Goal: Use online tool/utility: Use online tool/utility

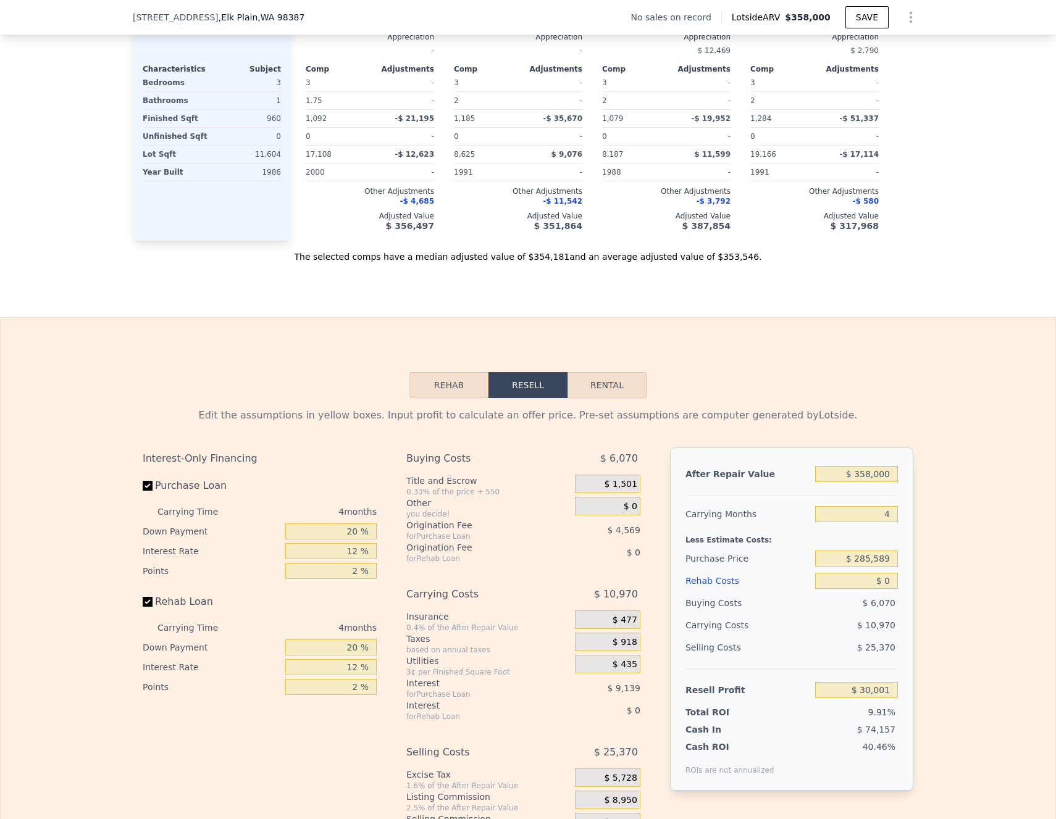
scroll to position [1377, 0]
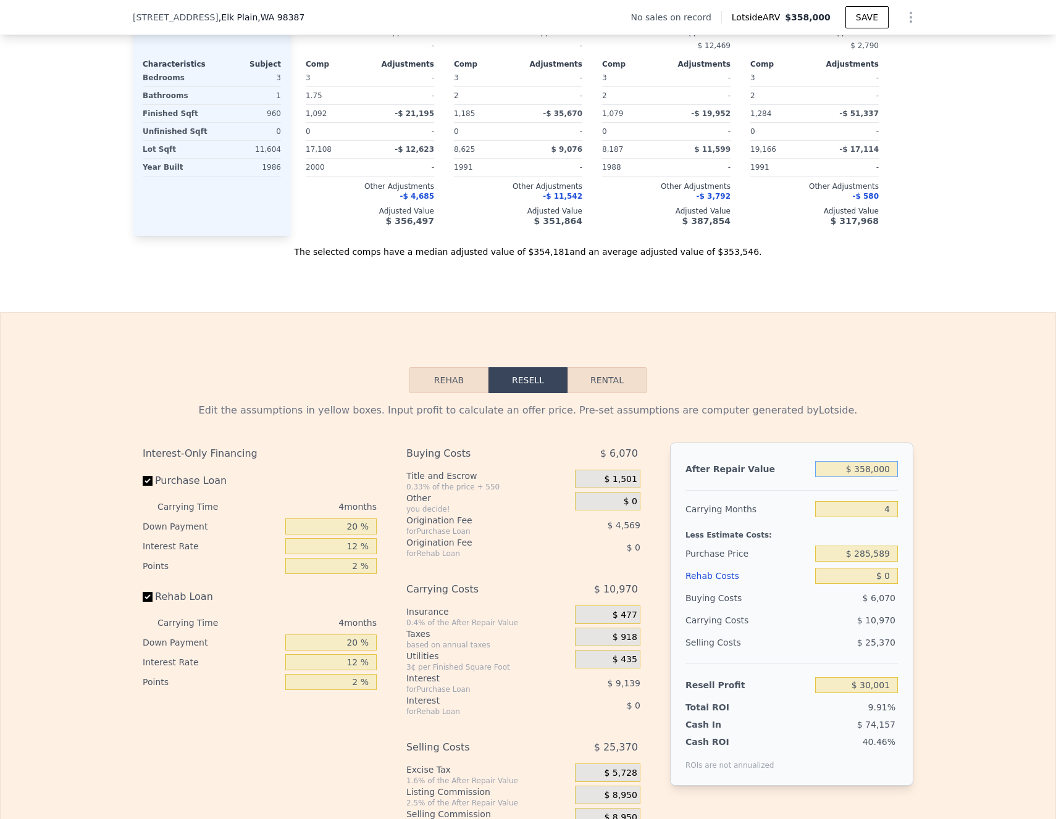
click at [871, 476] on input "$ 358,000" at bounding box center [856, 469] width 83 height 16
type input "$ 2"
type input "-$ 302,700"
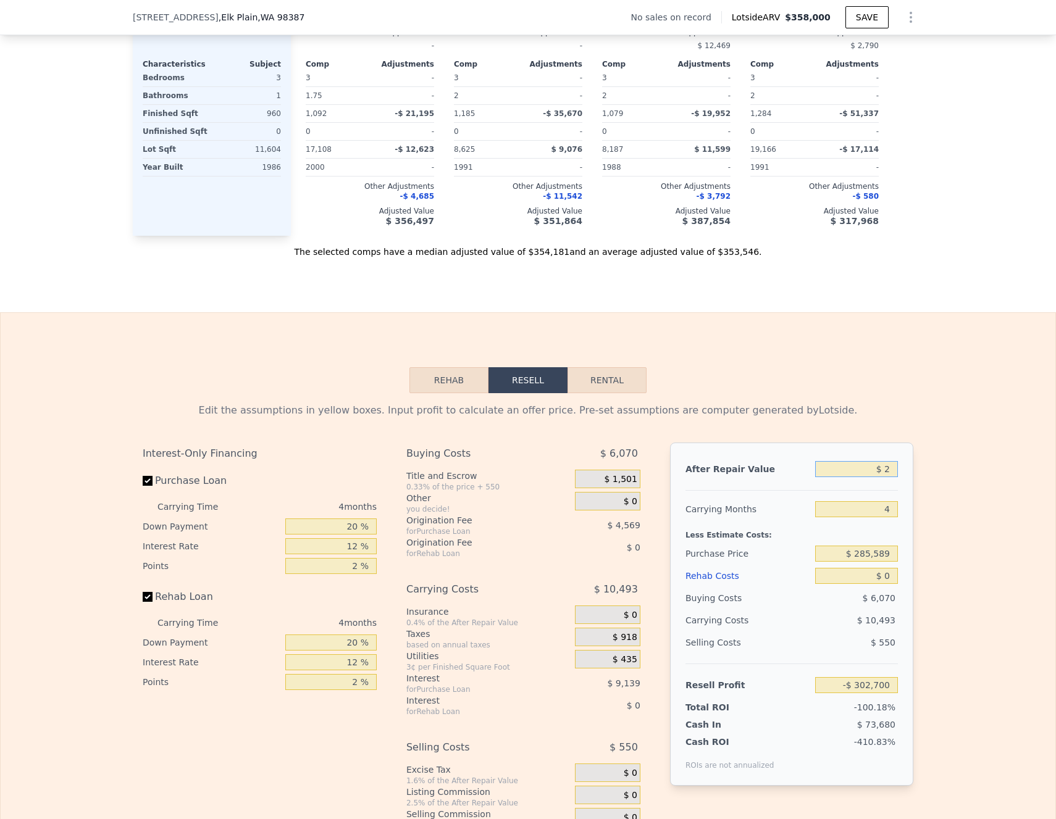
type input "$ 20"
type input "-$ 302,684"
type input "$ 205"
type input "-$ 302,511"
type input "$ 20"
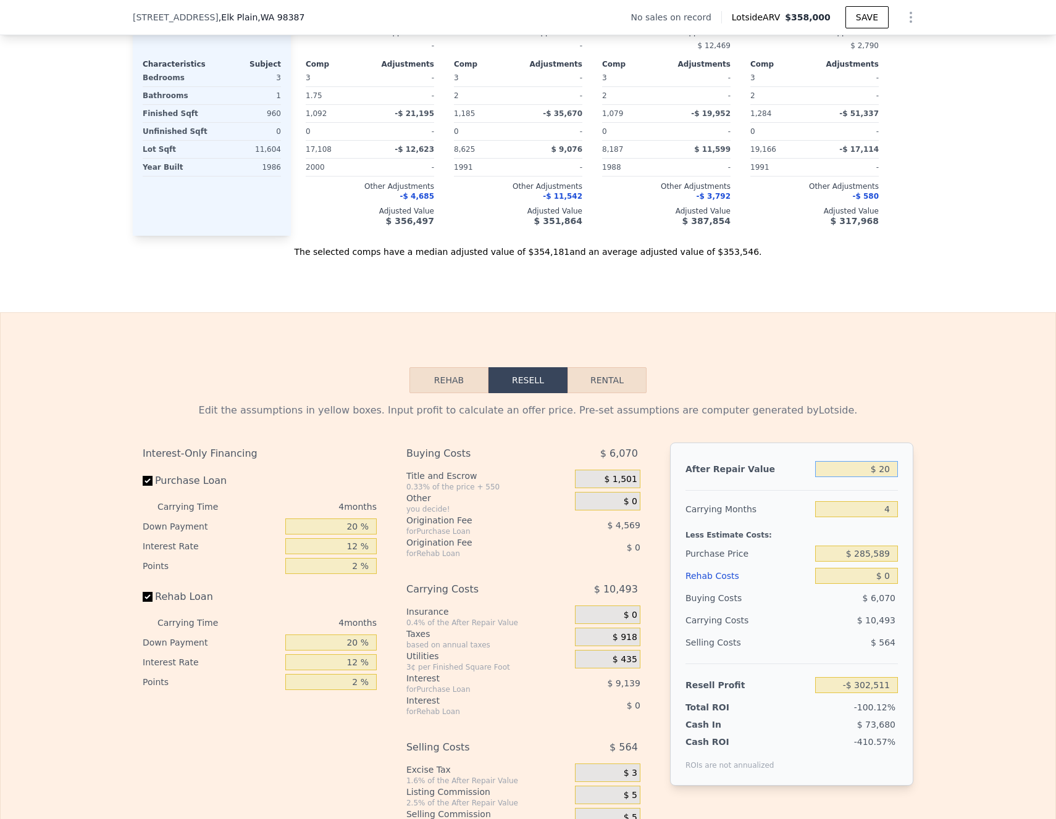
type input "-$ 302,684"
type input "$ 2"
type input "-$ 302,700"
type input "$ 3"
type input "-$ 302,699"
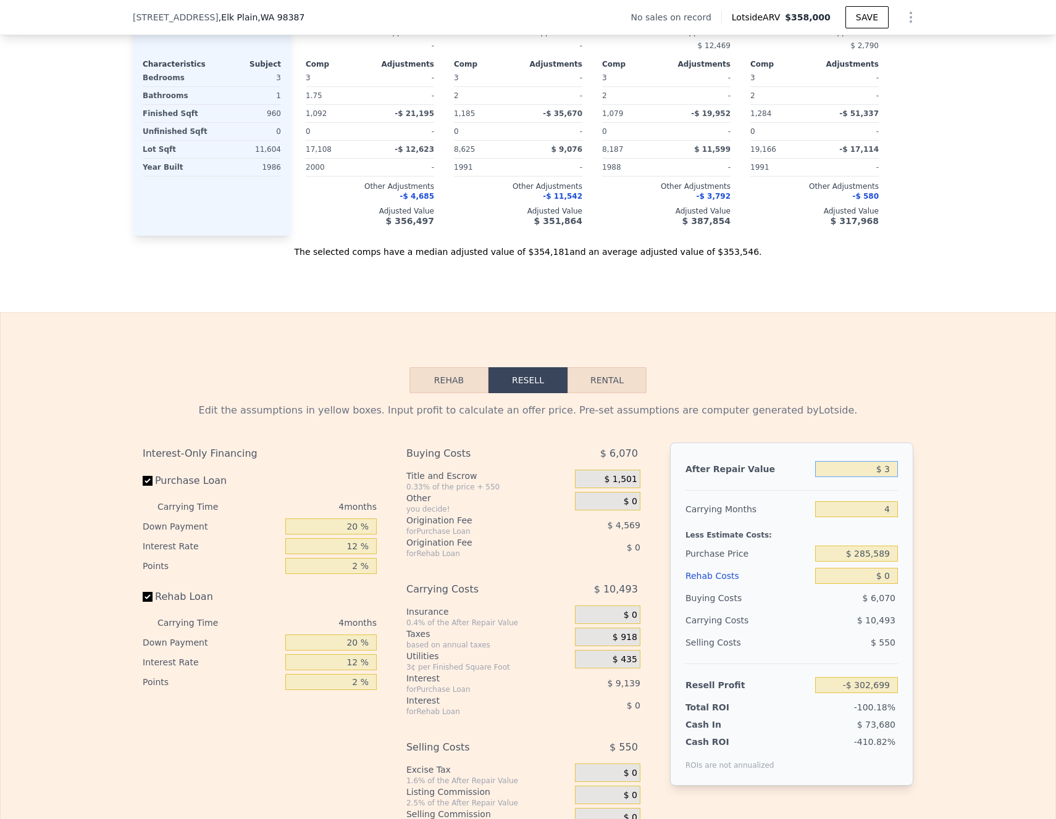
type input "$ 35"
type input "-$ 302,670"
type input "$ 350"
type input "-$ 302,377"
type input "$ 3,500"
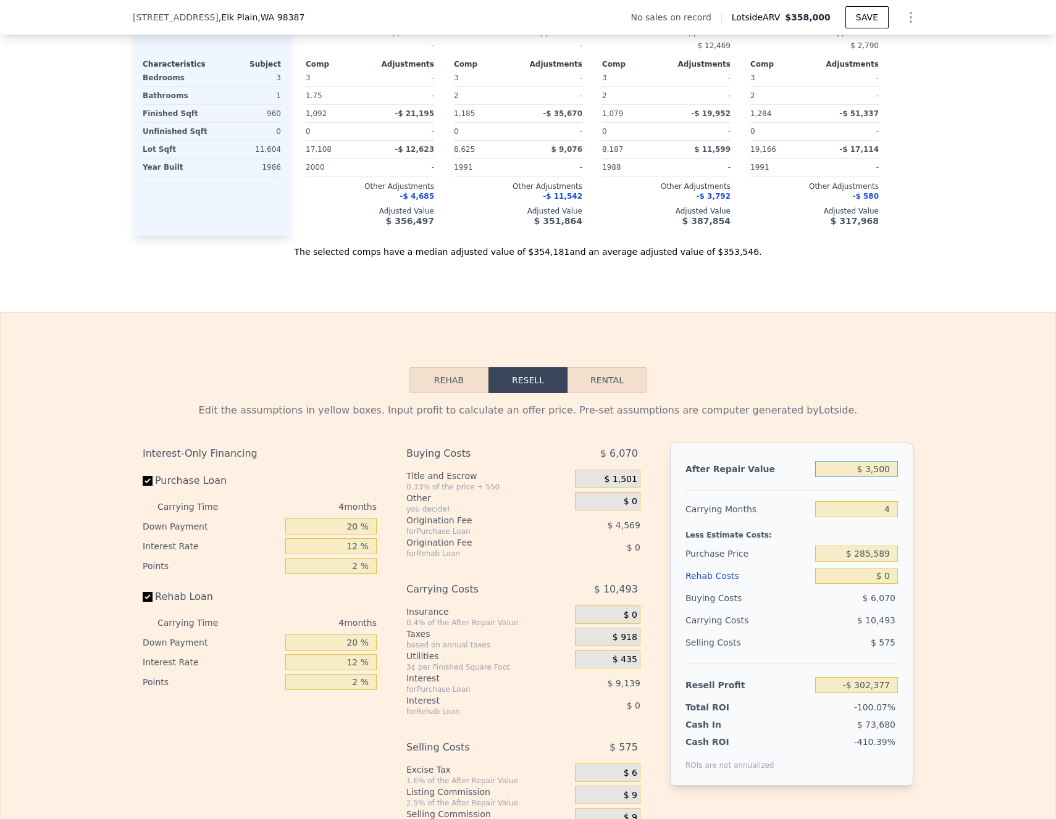
type input "-$ 299,451"
type input "$ 35,000"
type input "-$ 270,176"
type input "$ 350,000"
type input "$ 22,565"
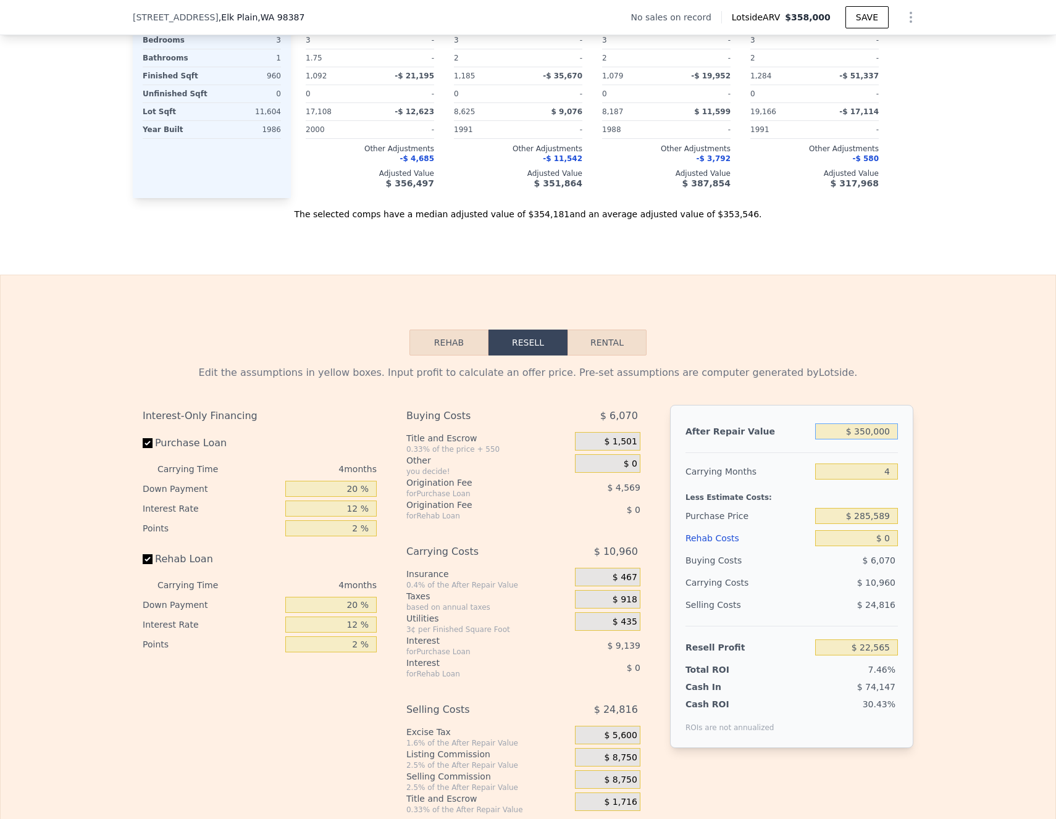
scroll to position [1502, 0]
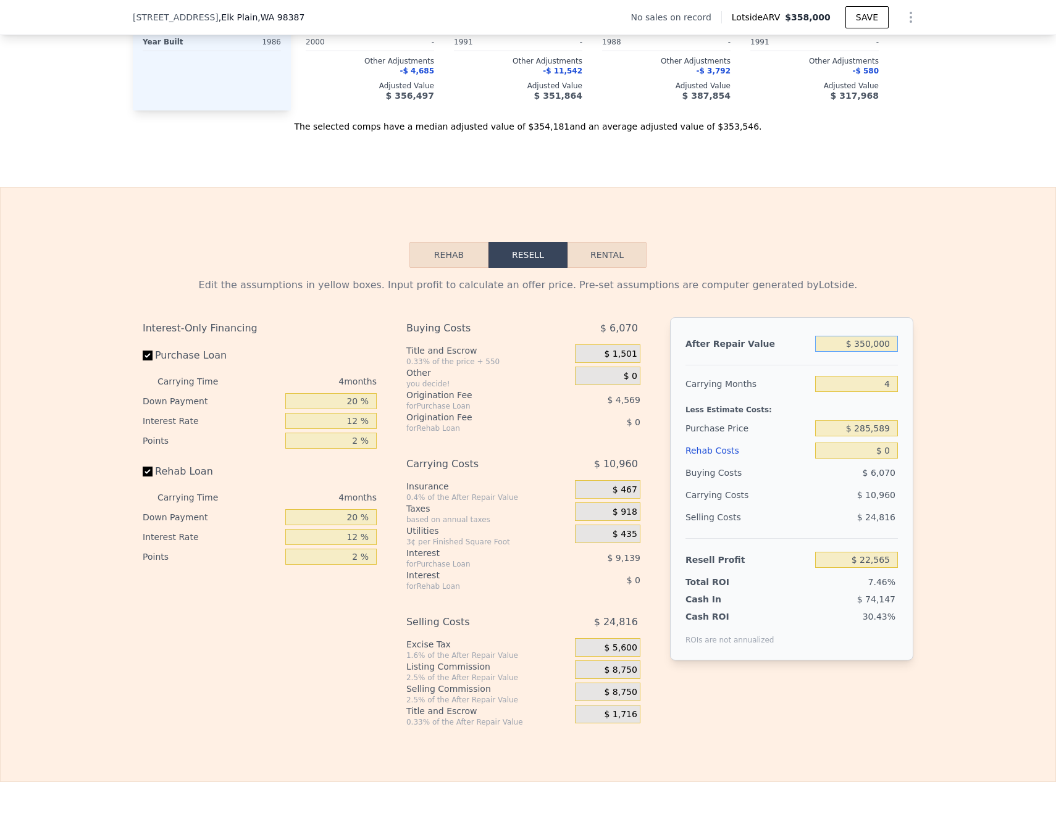
type input "$ 350,000"
click at [981, 505] on div "Edit the assumptions in yellow boxes. Input profit to calculate an offer price.…" at bounding box center [528, 497] width 1054 height 459
click at [888, 436] on input "$ 285,589" at bounding box center [856, 428] width 83 height 16
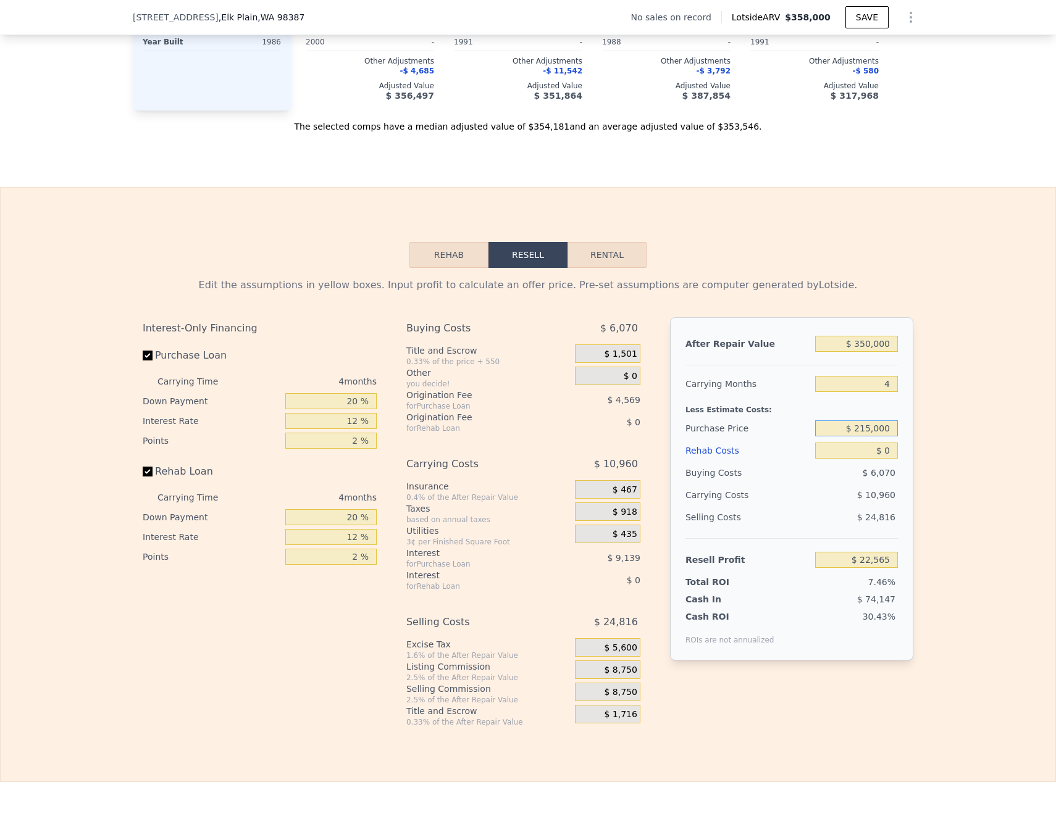
type input "$ 215,000"
click at [919, 432] on div "Edit the assumptions in yellow boxes. Input profit to calculate an offer price.…" at bounding box center [528, 497] width 1054 height 459
type input "$ 96,778"
click at [887, 459] on input "$ 0" at bounding box center [856, 451] width 83 height 16
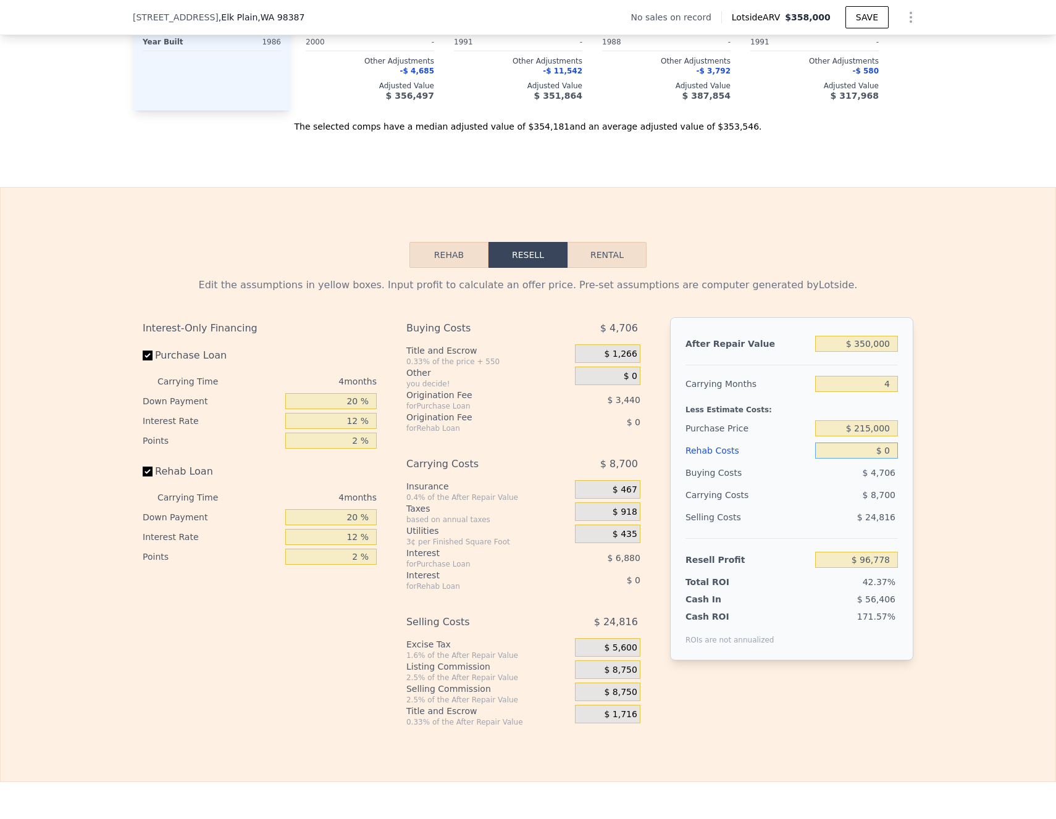
type input "$ 5"
type input "$ 96,773"
type input "$ 50"
type input "$ 96,727"
type input "$ 500"
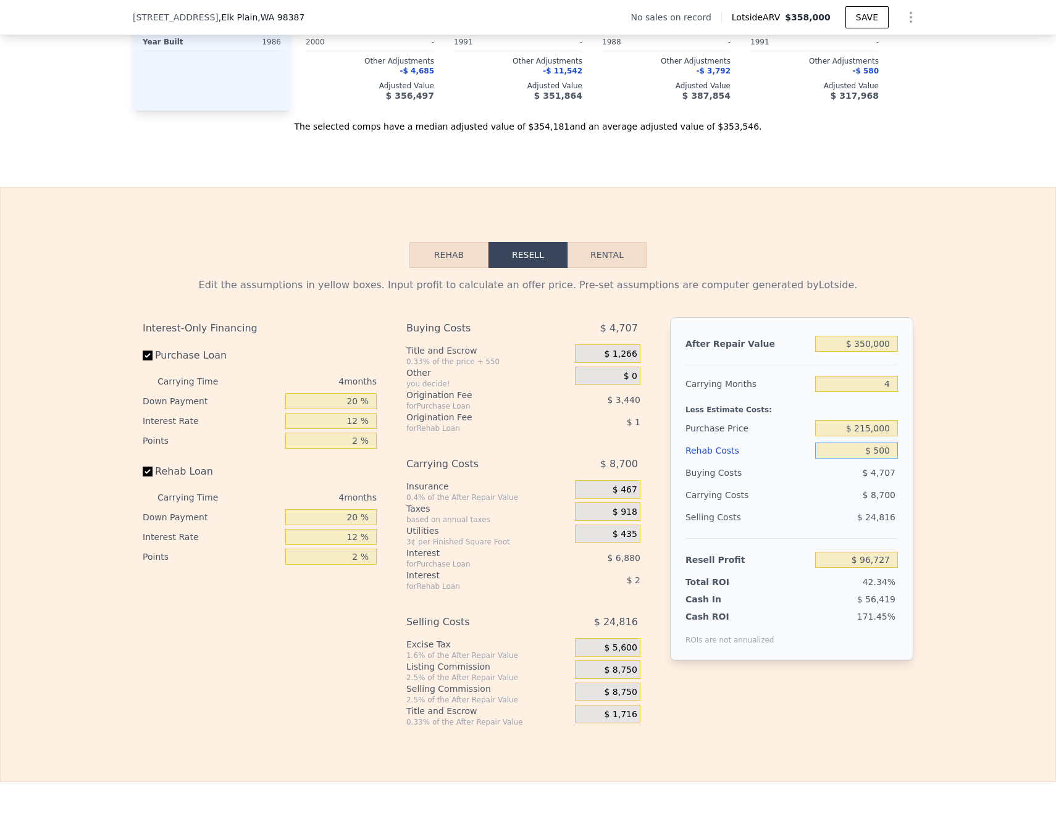
type input "$ 96,254"
type input "$ 5,000"
type input "$ 91,538"
type input "$ 50,000"
type input "$ 44,378"
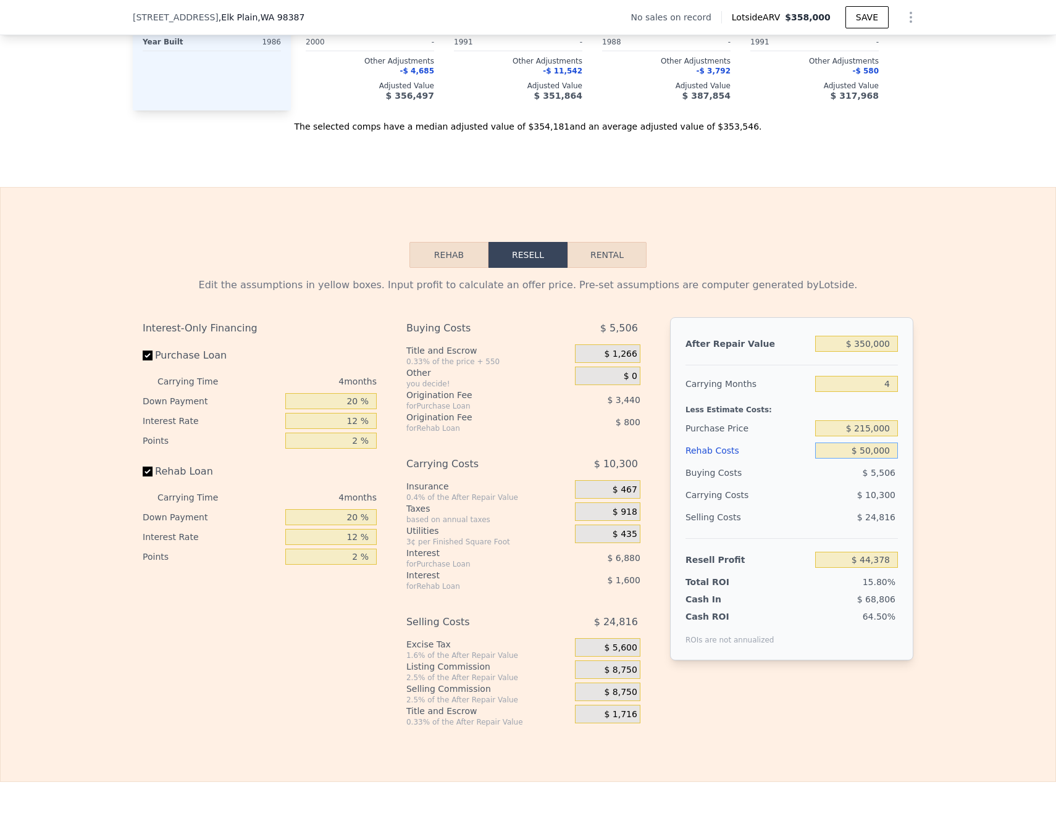
type input "$ 50,000"
click at [988, 478] on div "Edit the assumptions in yellow boxes. Input profit to calculate an offer price.…" at bounding box center [528, 497] width 1054 height 459
click at [226, 17] on span ", [GEOGRAPHIC_DATA]" at bounding box center [262, 17] width 86 height 12
drag, startPoint x: 221, startPoint y: 17, endPoint x: 122, endPoint y: 15, distance: 99.4
click at [122, 15] on div "[STREET_ADDRESS] No sales on record Lotside ARV $358,000 SAVE" at bounding box center [528, 17] width 1056 height 35
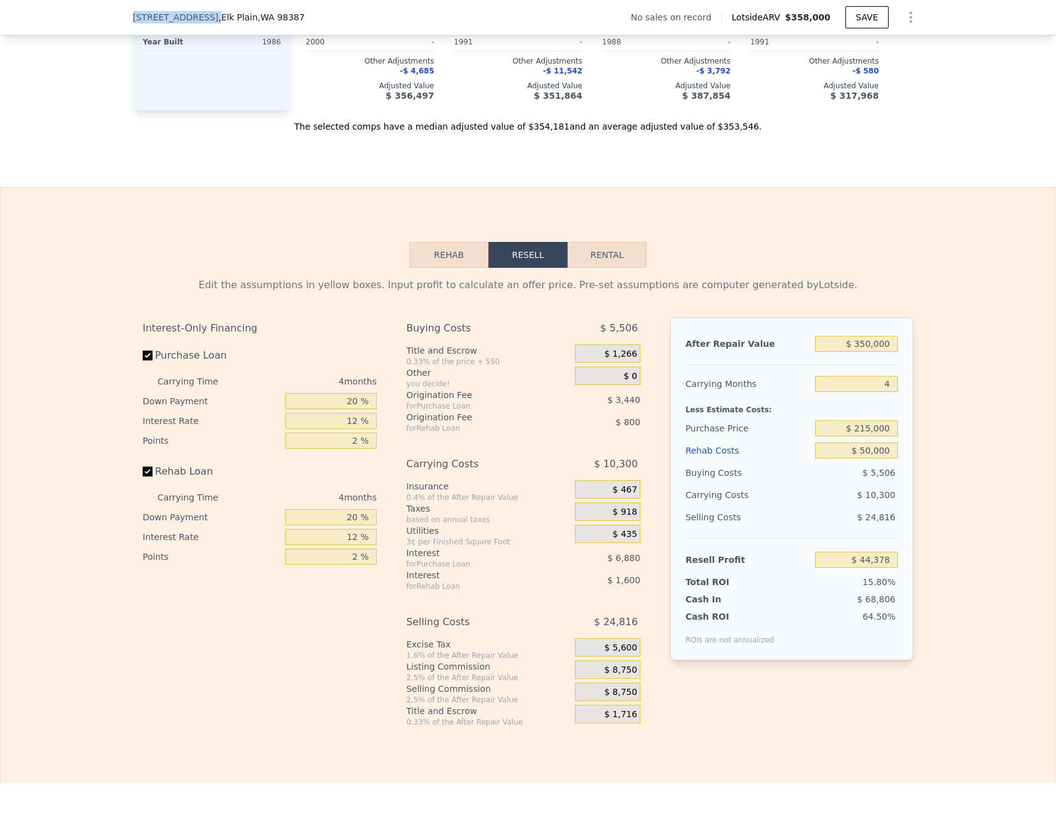
copy span "[STREET_ADDRESS]"
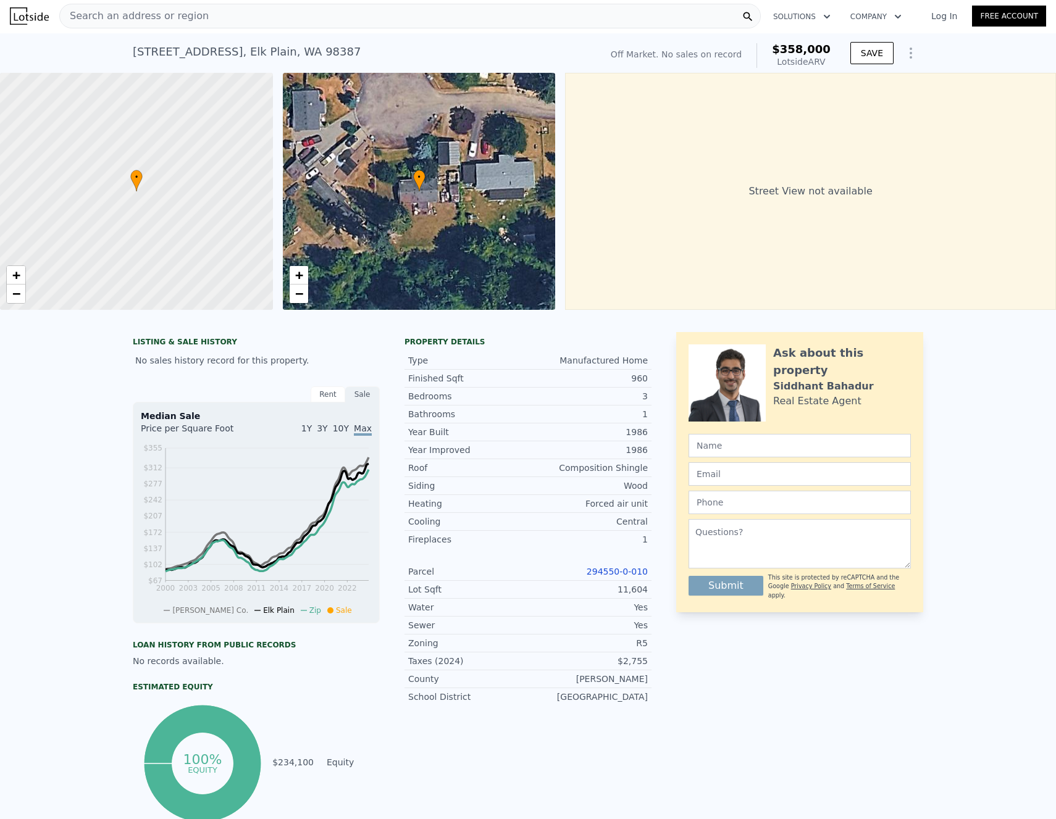
scroll to position [0, 0]
